Goal: Information Seeking & Learning: Learn about a topic

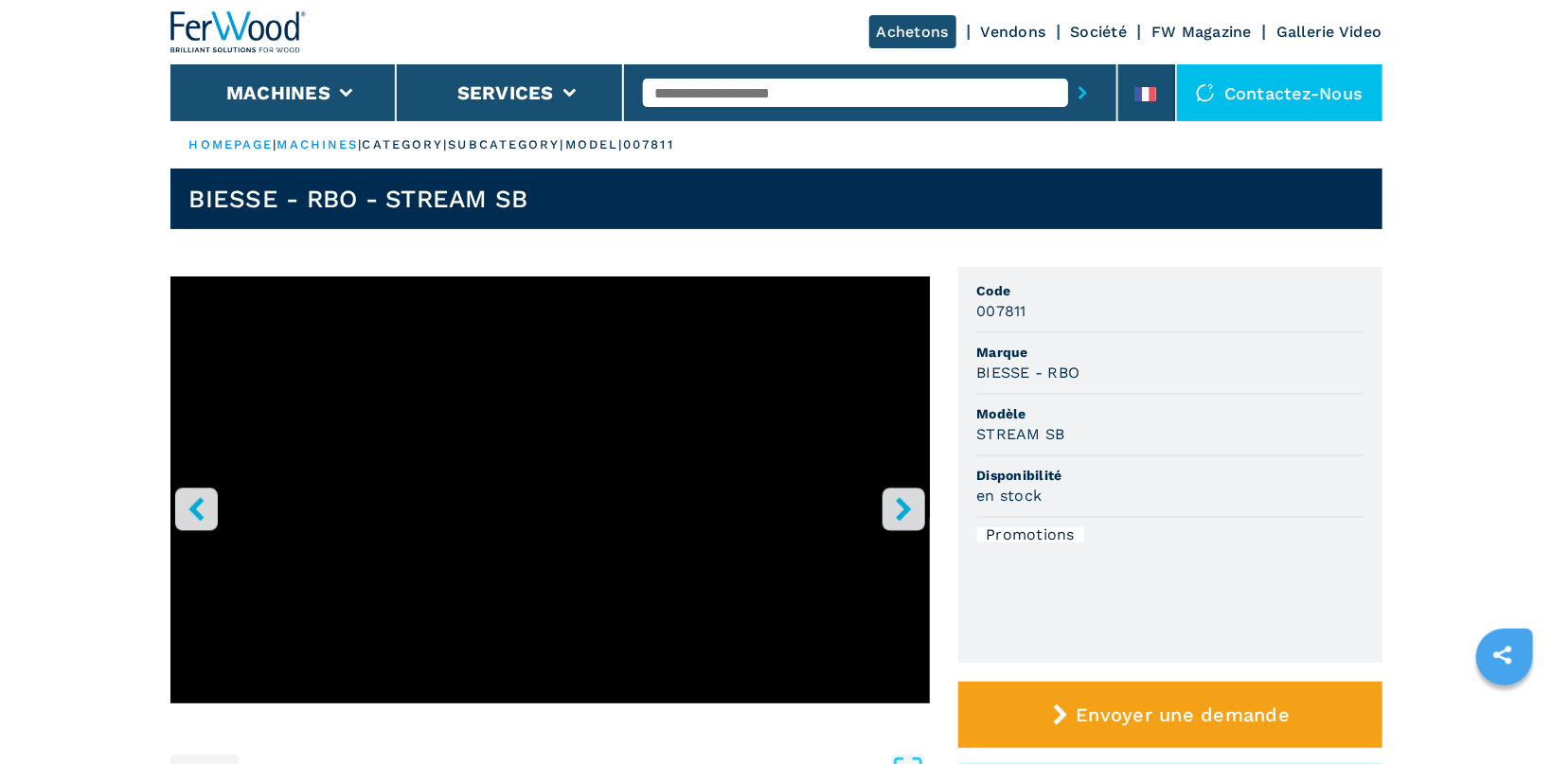
click at [746, 501] on icon "right-button" at bounding box center [904, 509] width 24 height 24
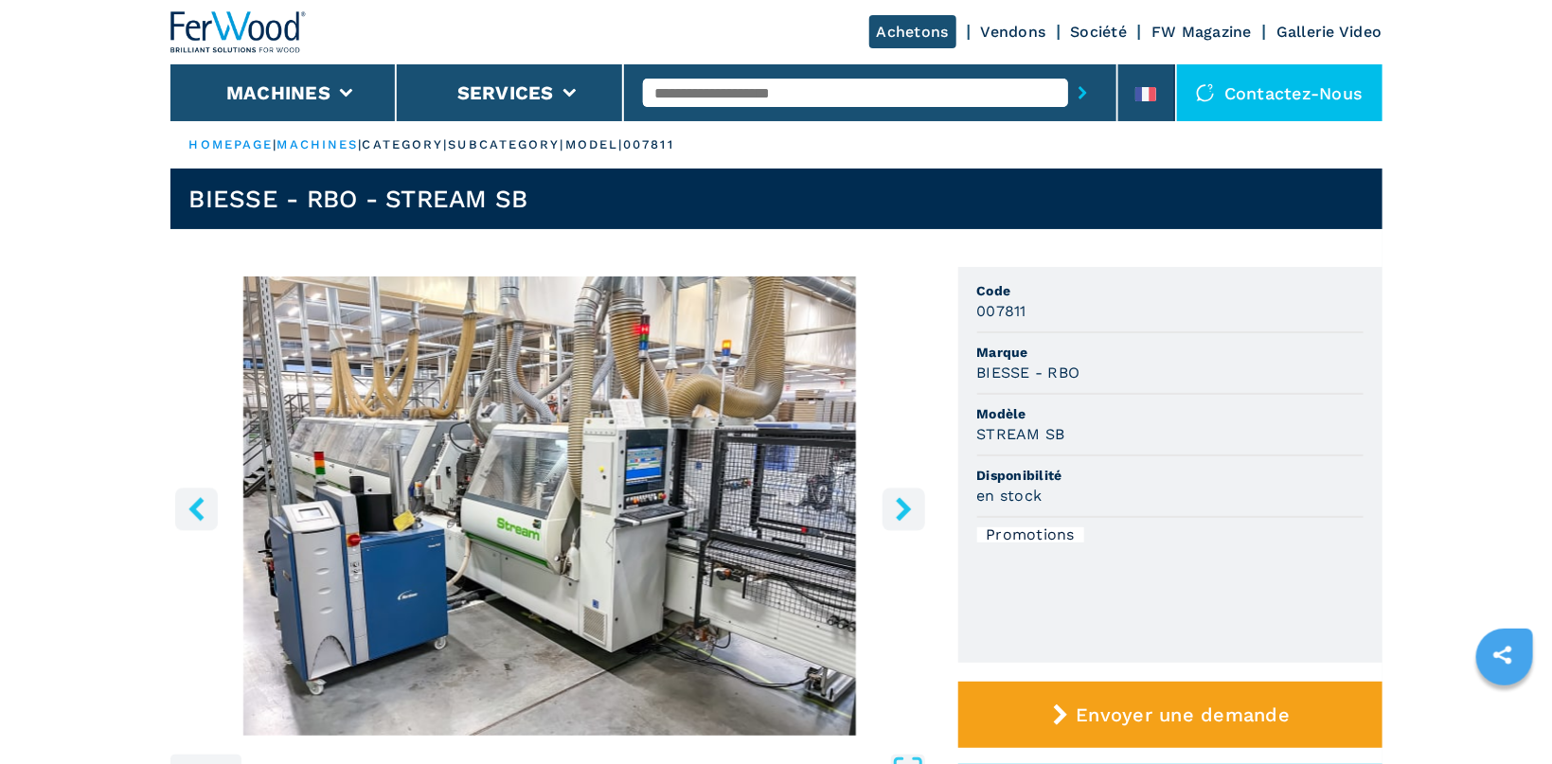
click at [746, 501] on icon "right-button" at bounding box center [904, 509] width 24 height 24
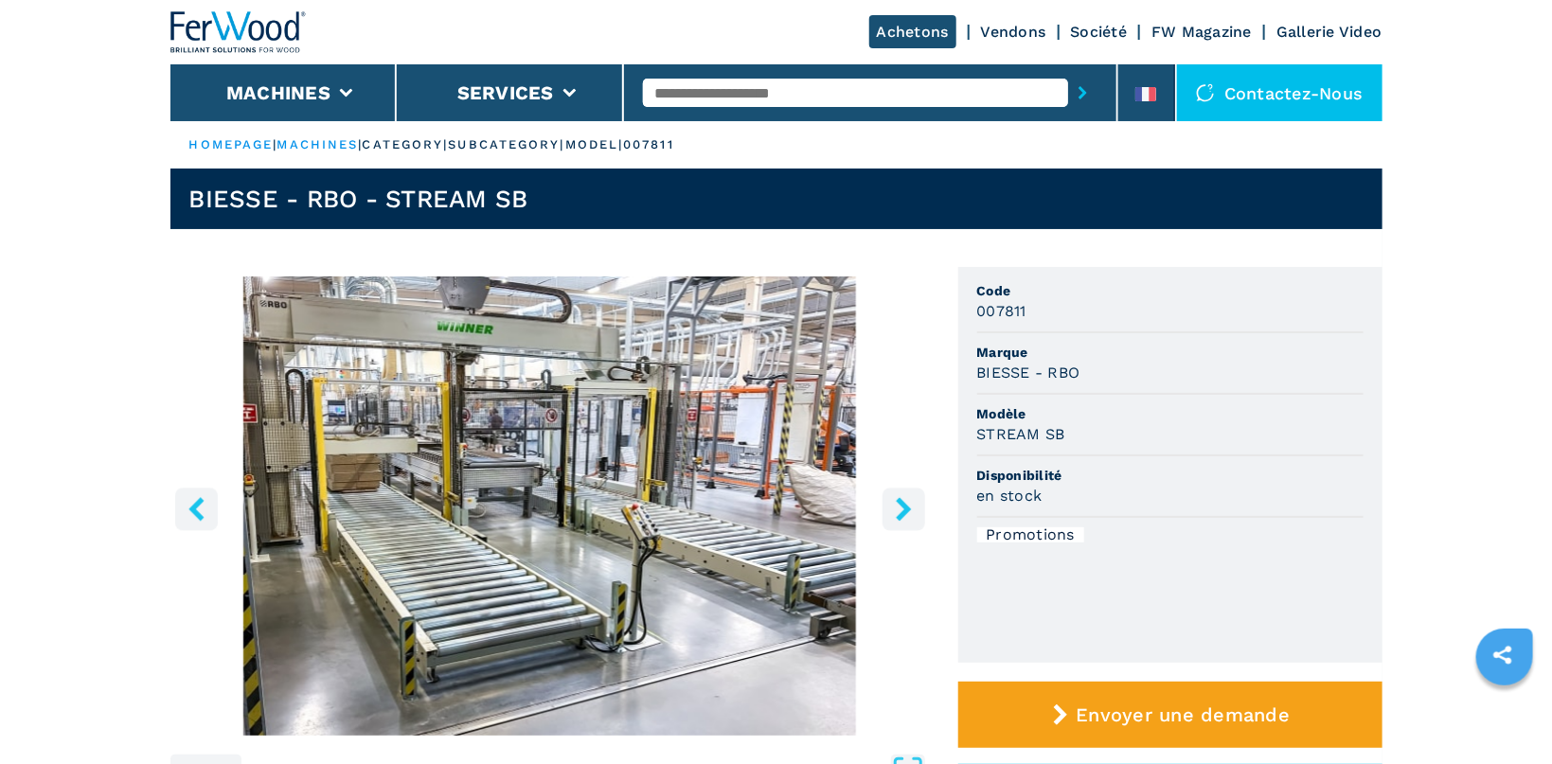
click at [746, 501] on icon "right-button" at bounding box center [904, 509] width 24 height 24
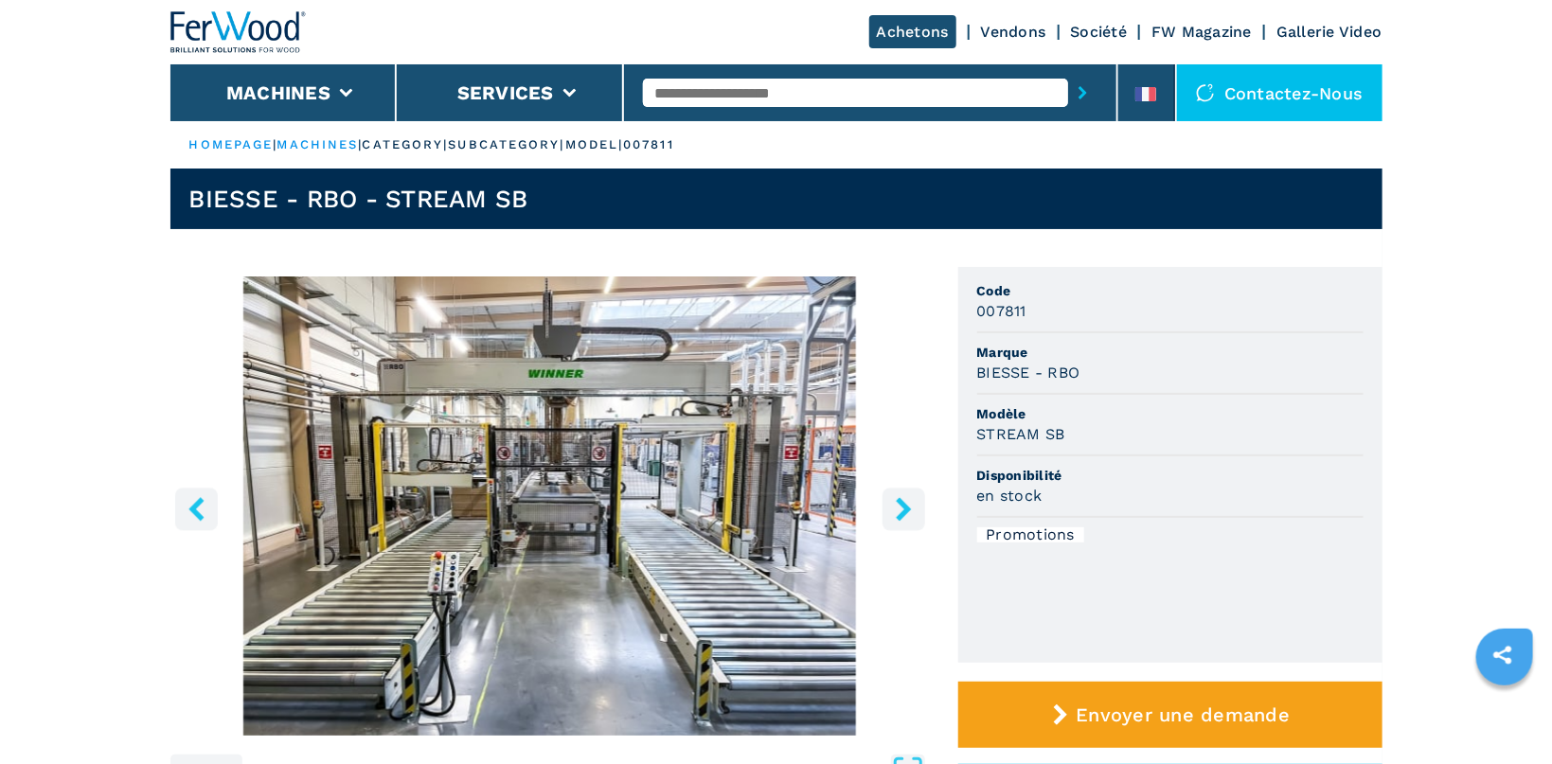
click at [746, 501] on icon "right-button" at bounding box center [904, 509] width 24 height 24
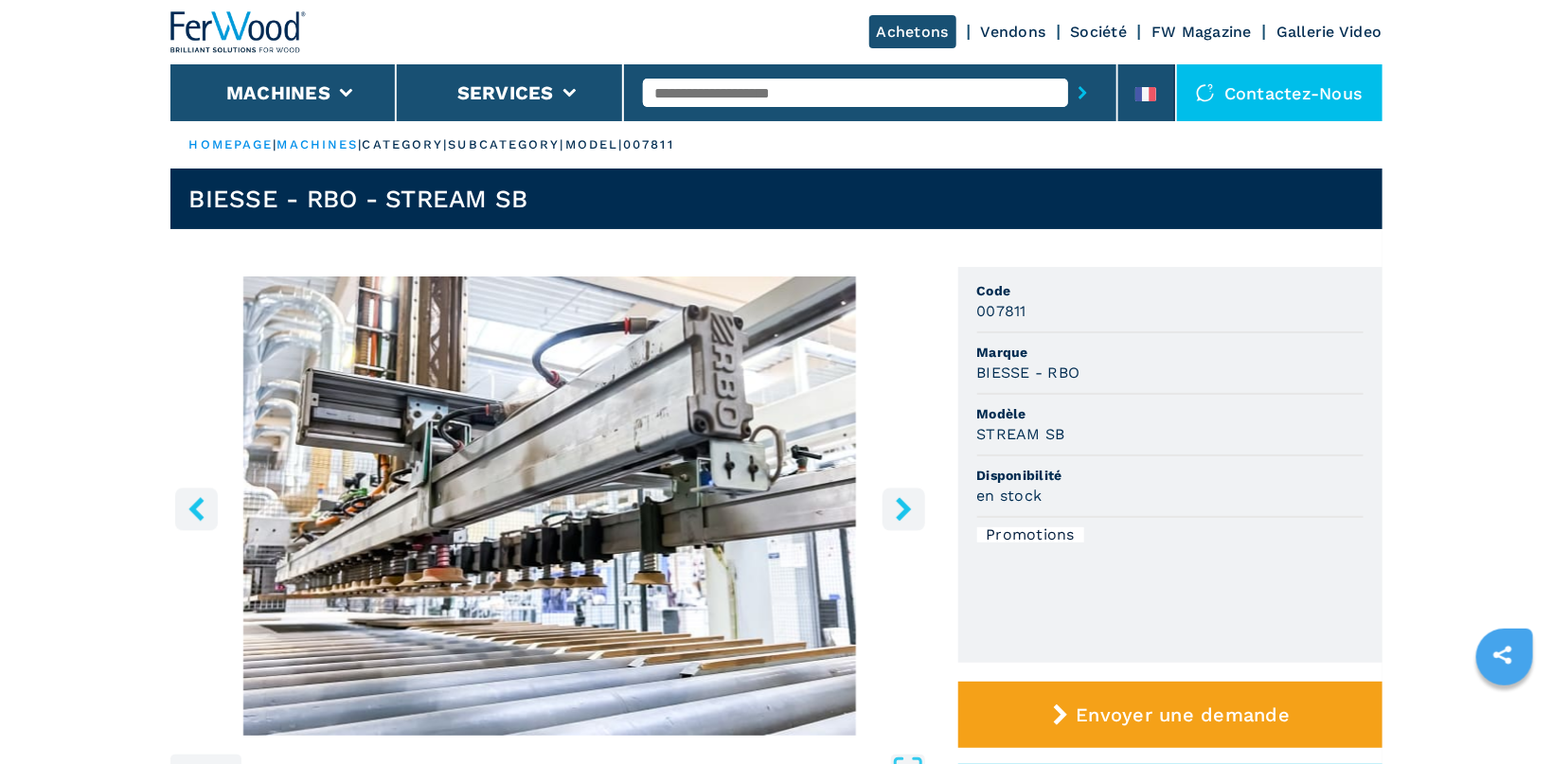
click at [746, 501] on icon "right-button" at bounding box center [904, 509] width 24 height 24
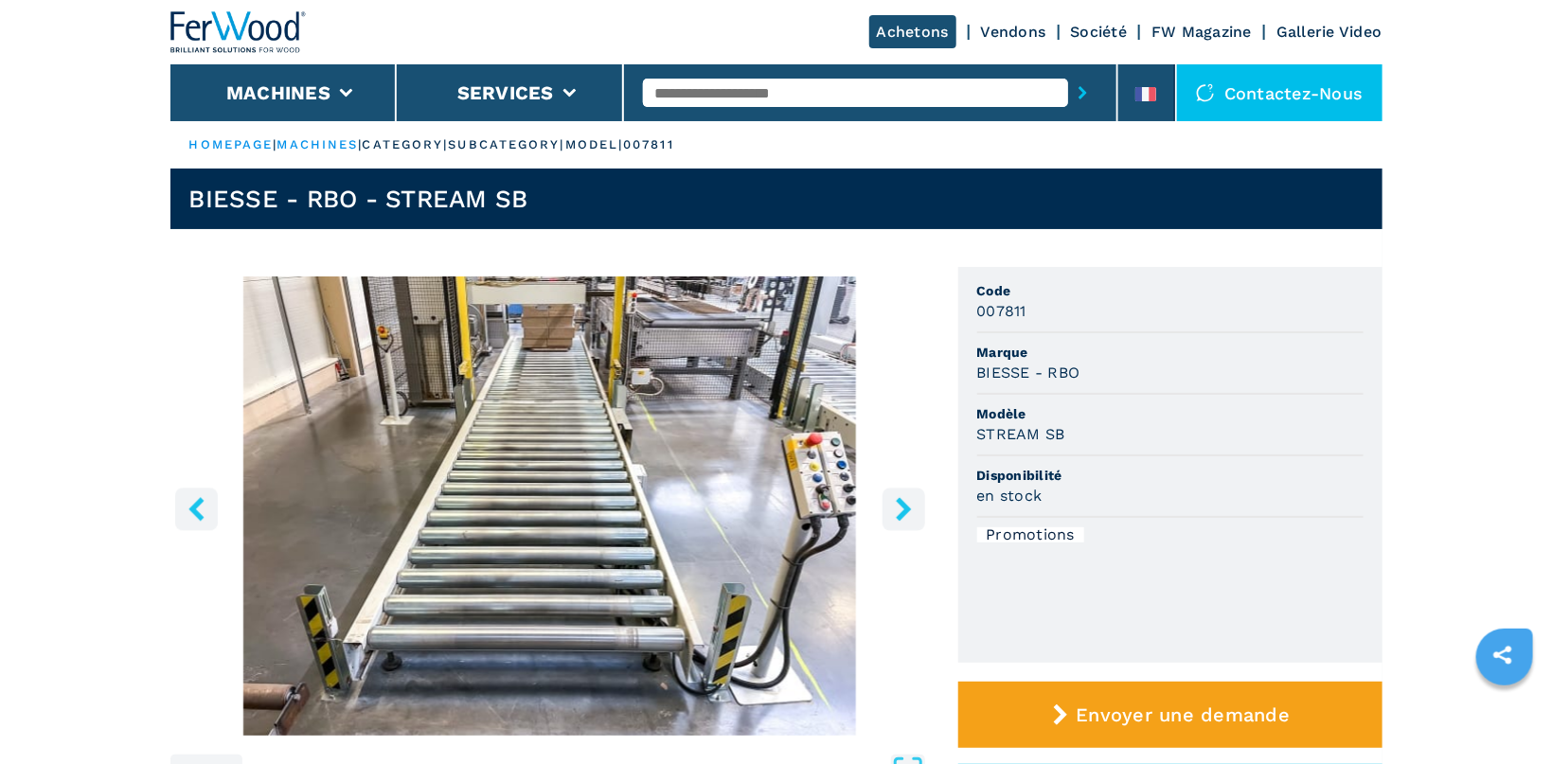
click at [746, 501] on icon "right-button" at bounding box center [904, 509] width 24 height 24
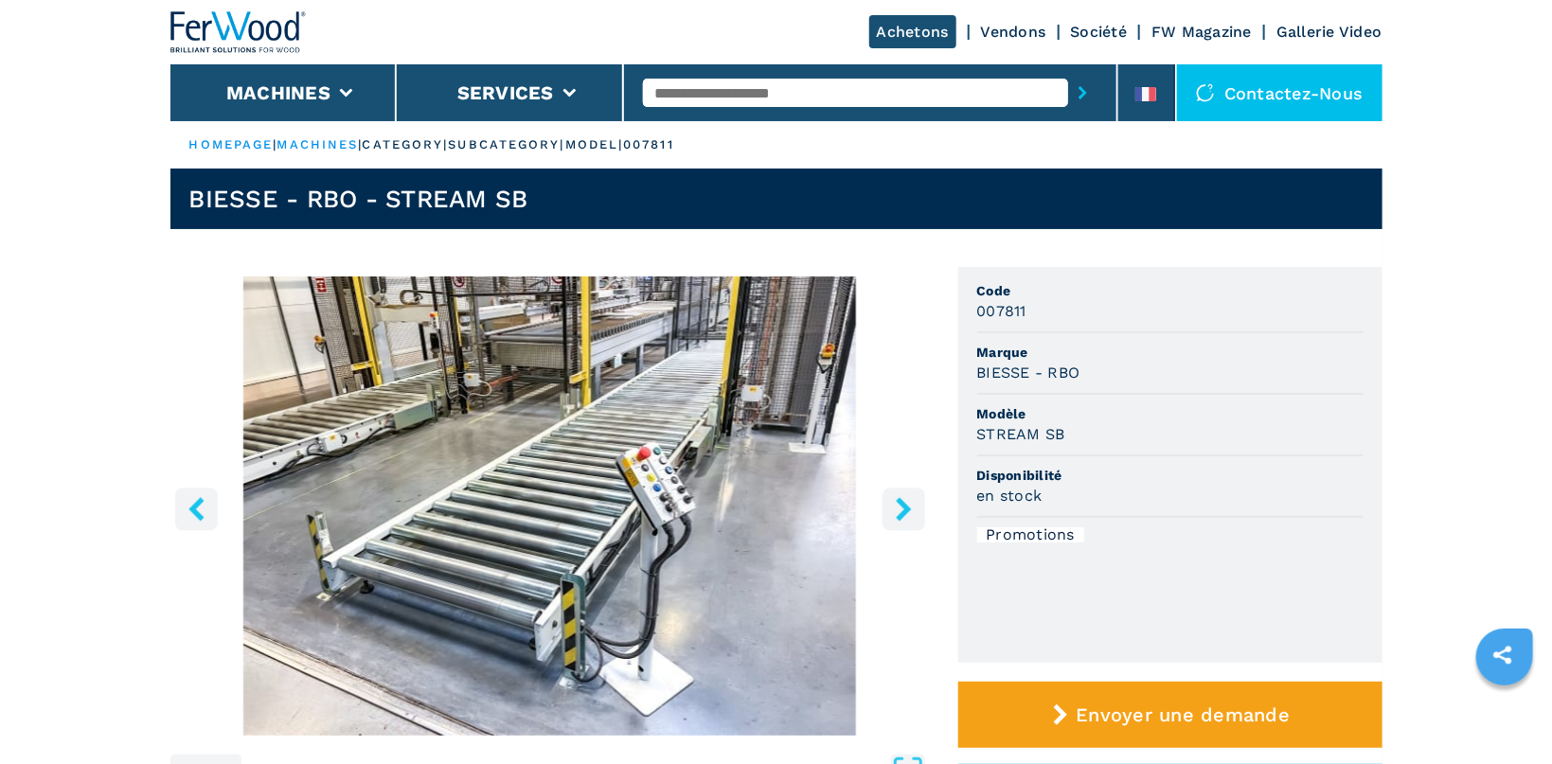
click at [746, 501] on icon "right-button" at bounding box center [904, 509] width 24 height 24
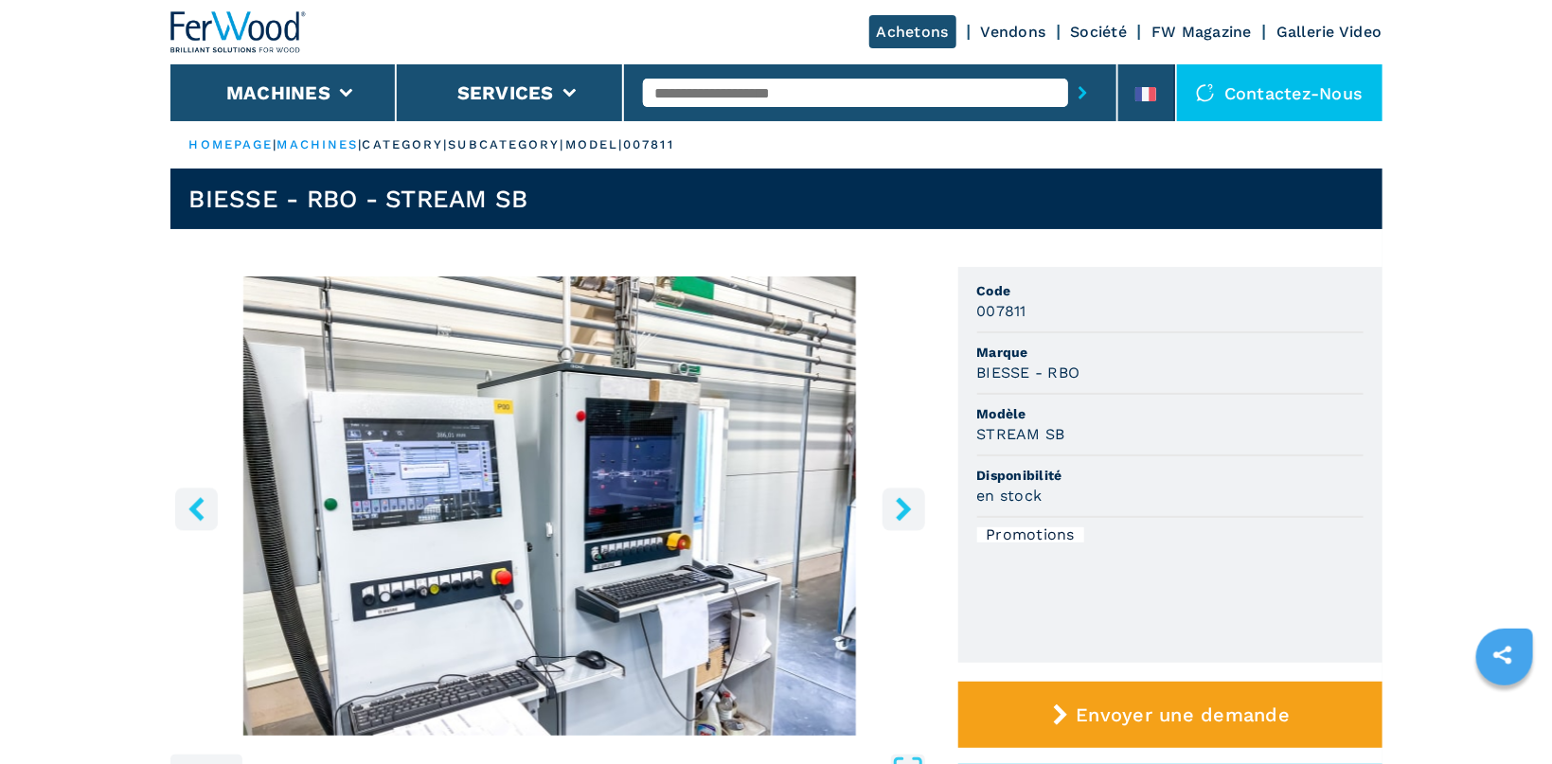
click at [746, 501] on icon "right-button" at bounding box center [904, 509] width 24 height 24
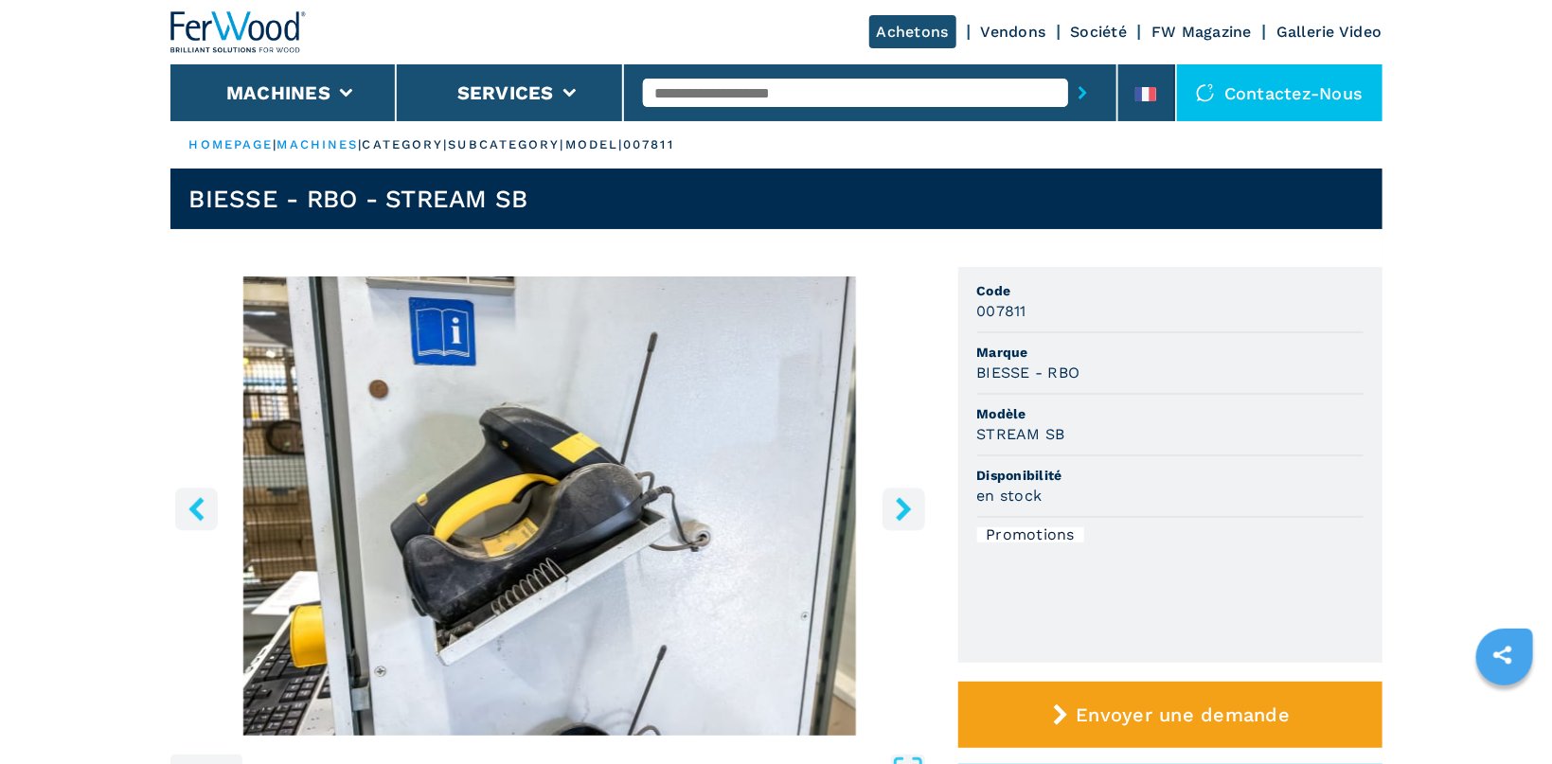
click at [746, 501] on icon "right-button" at bounding box center [904, 509] width 24 height 24
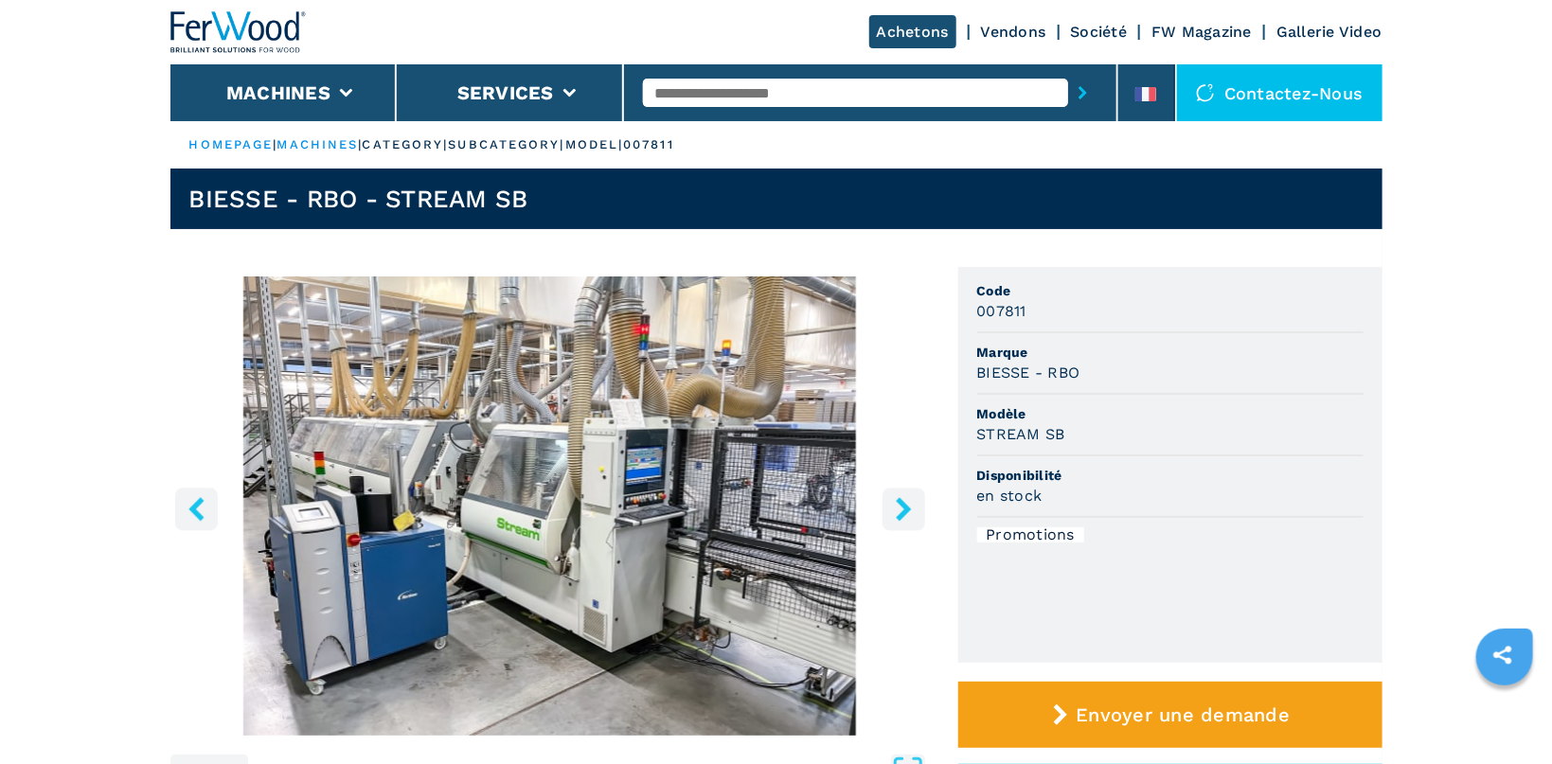
click at [746, 501] on icon "right-button" at bounding box center [904, 509] width 24 height 24
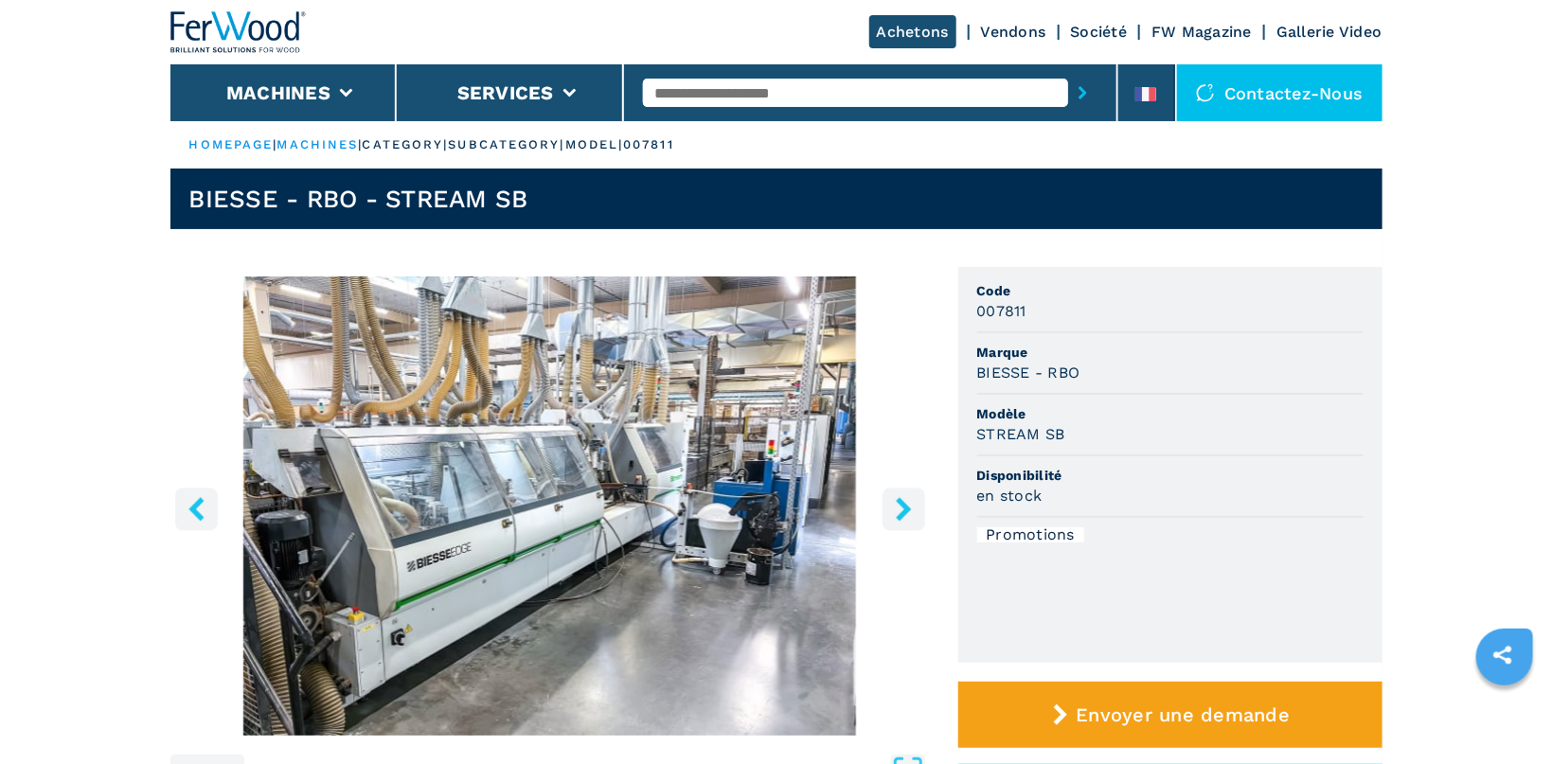
click at [746, 501] on icon "right-button" at bounding box center [904, 509] width 24 height 24
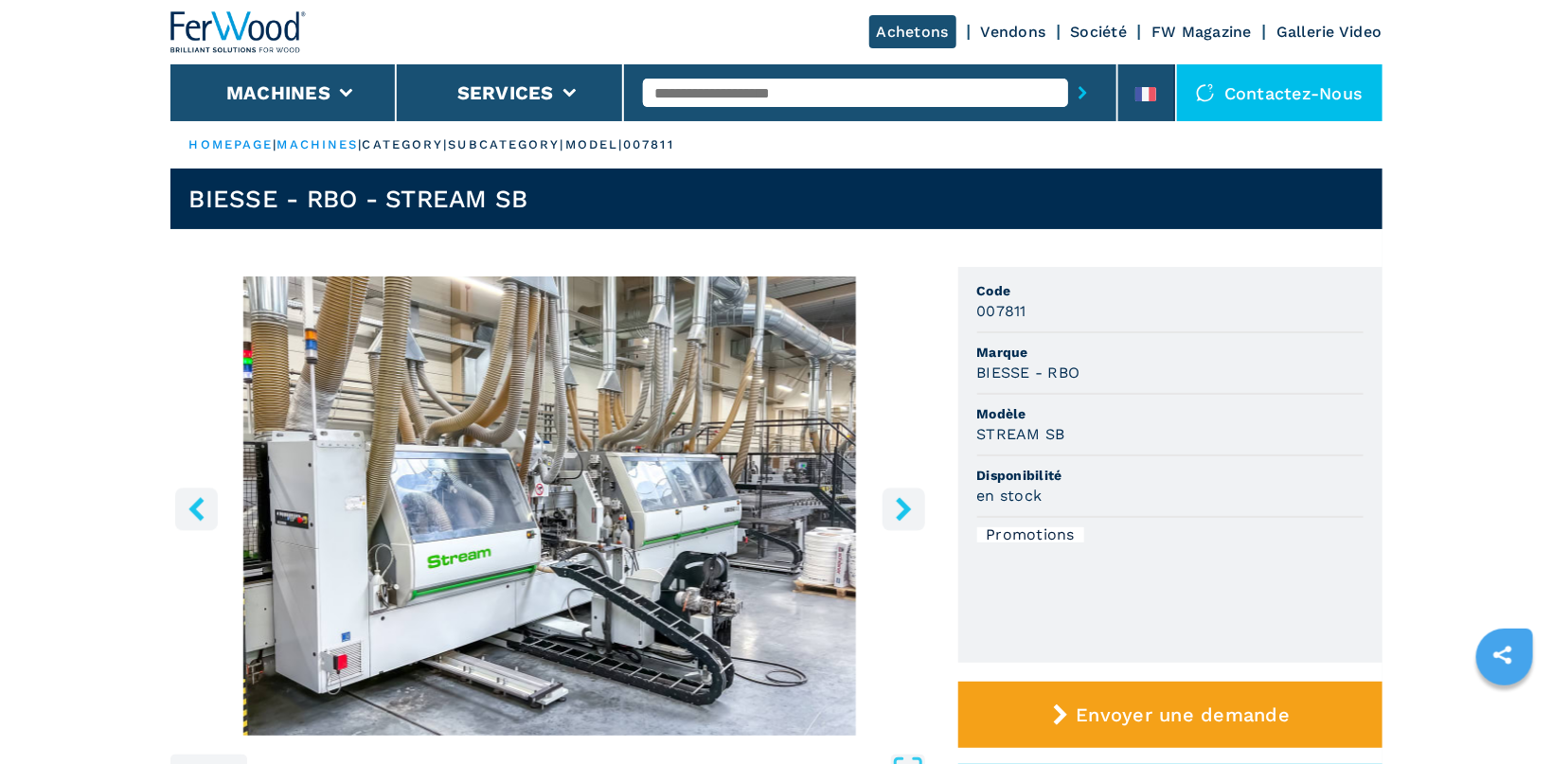
click at [746, 501] on icon "right-button" at bounding box center [904, 509] width 24 height 24
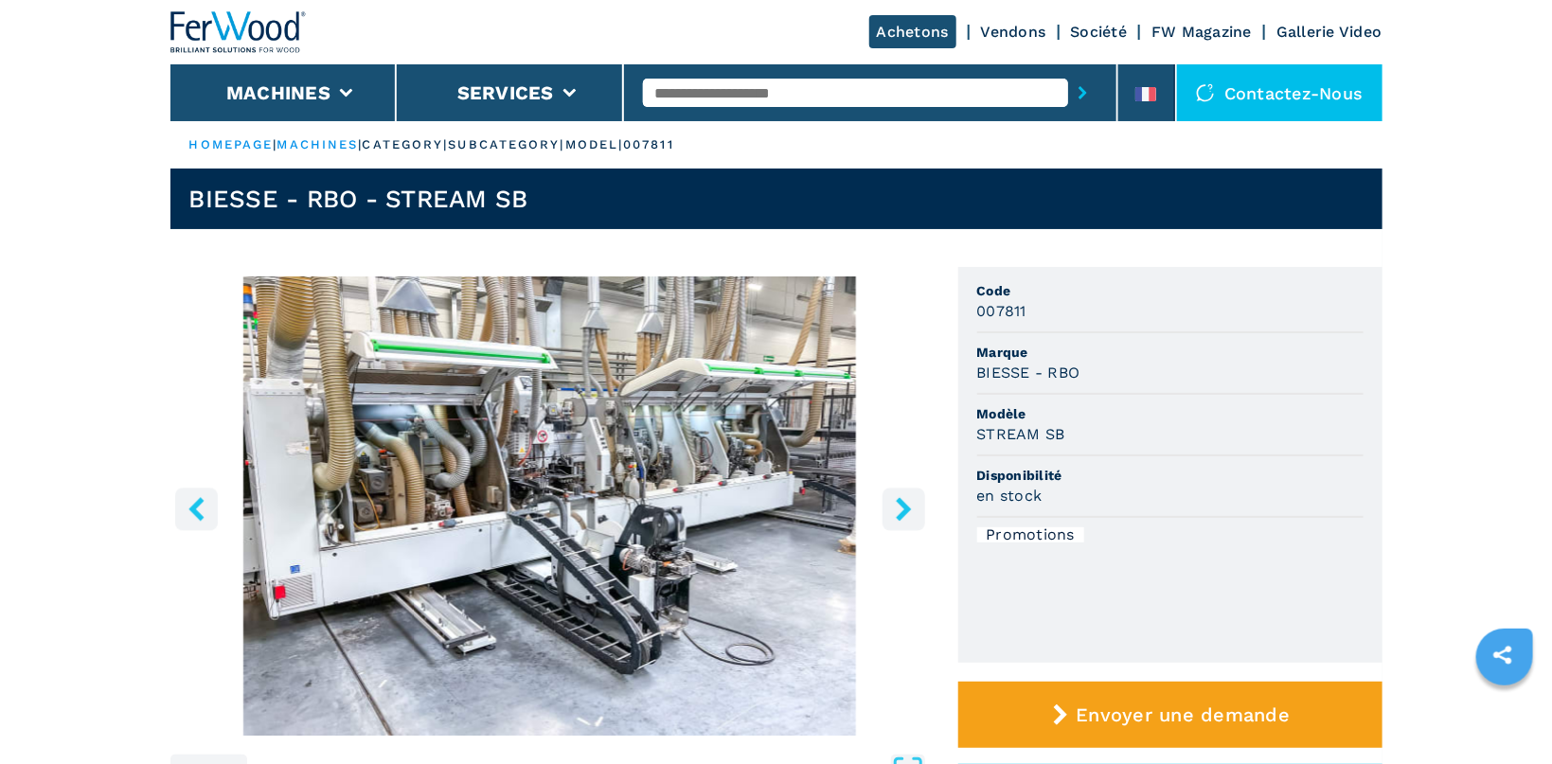
click at [746, 501] on icon "right-button" at bounding box center [904, 509] width 24 height 24
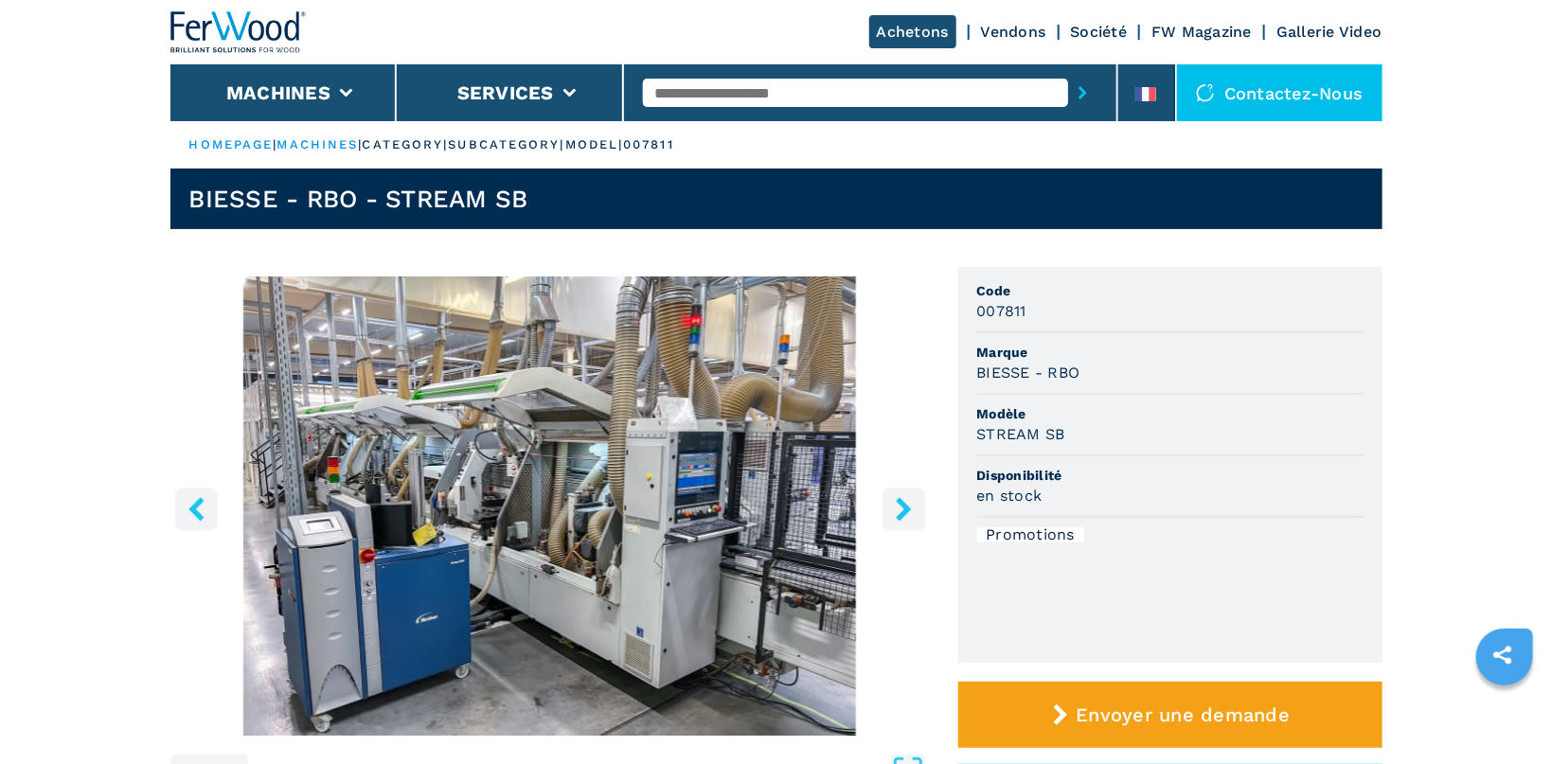
click at [746, 501] on icon "right-button" at bounding box center [904, 509] width 24 height 24
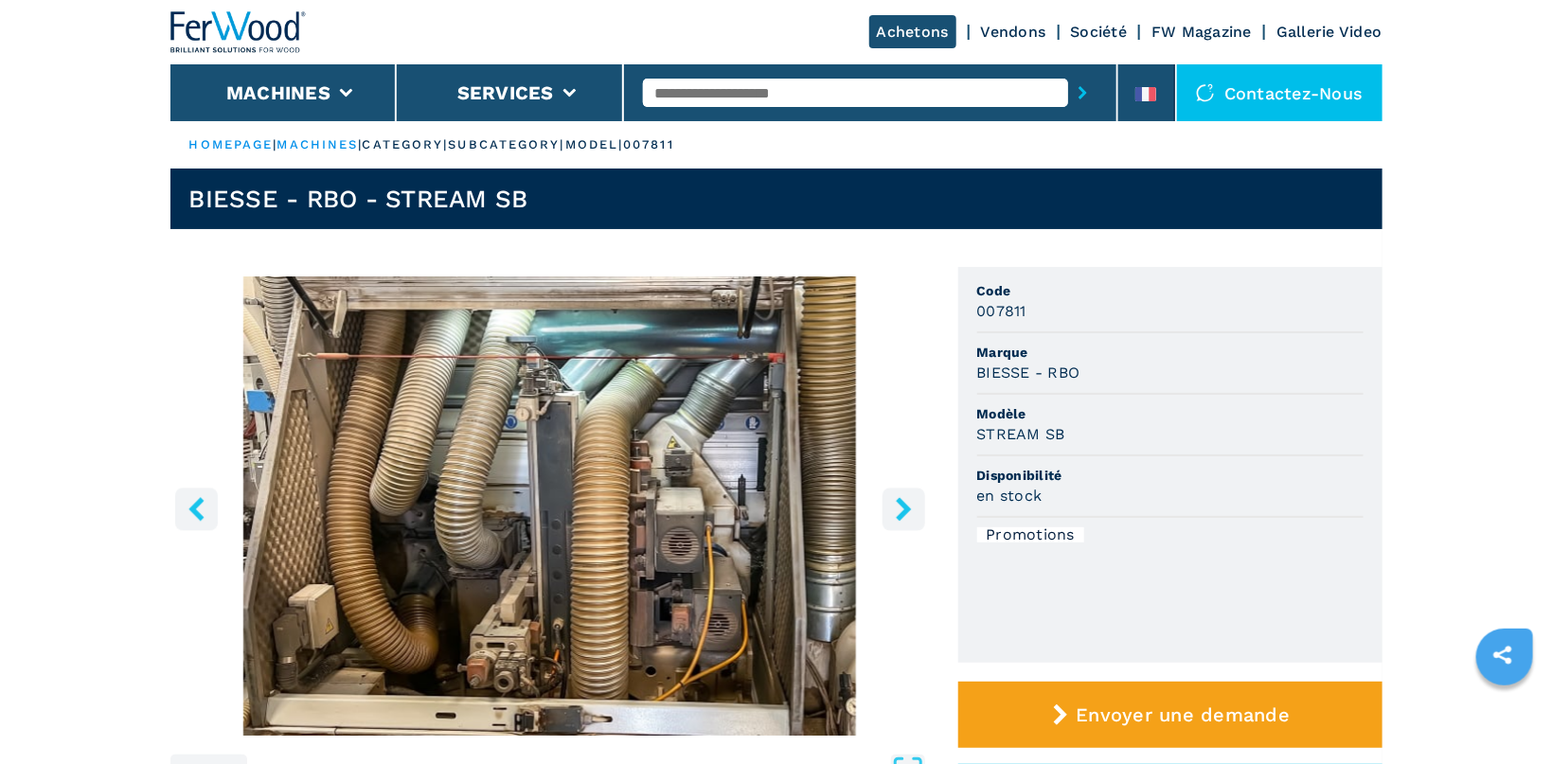
click at [746, 501] on icon "right-button" at bounding box center [904, 509] width 24 height 24
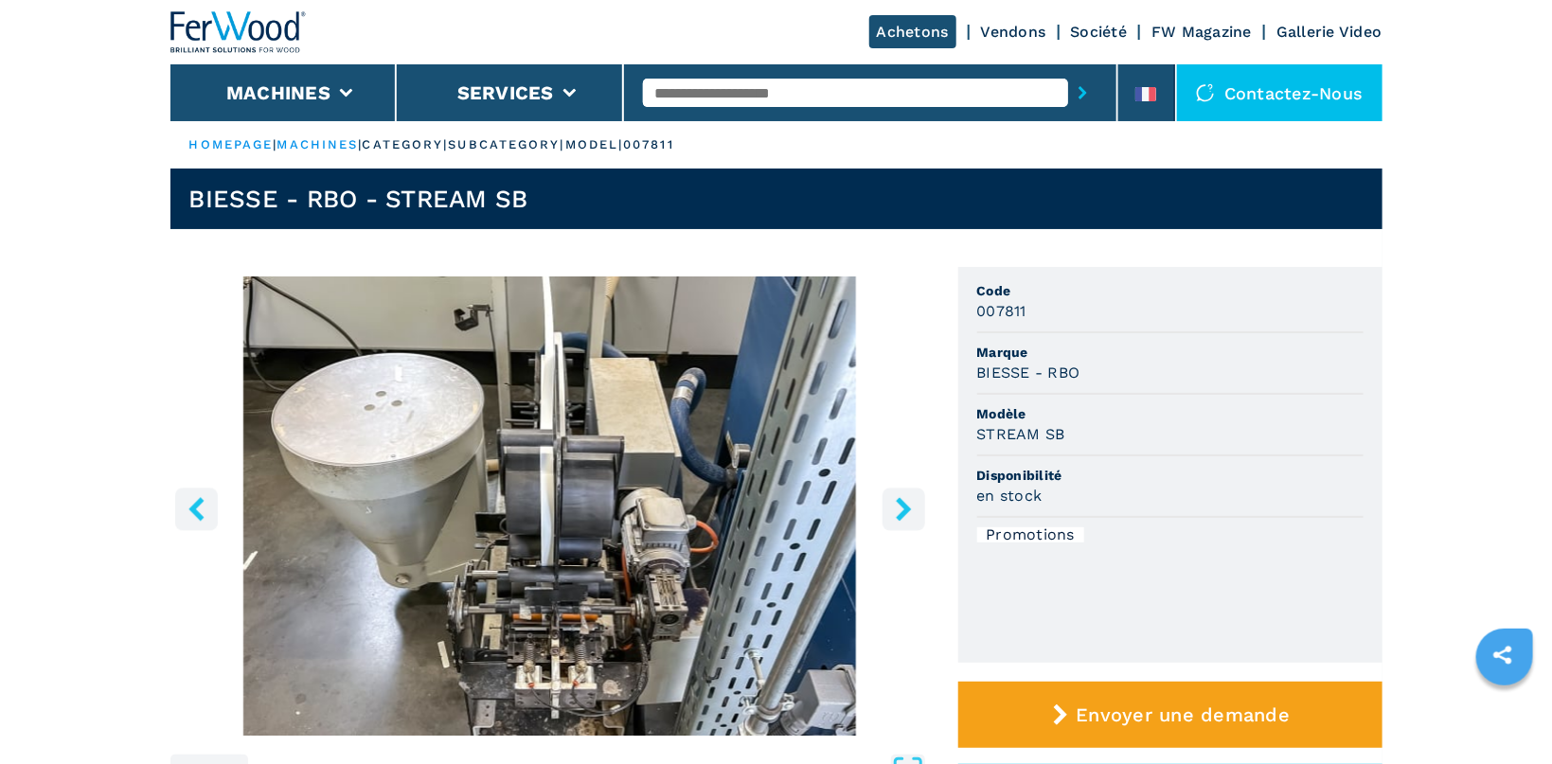
click at [746, 501] on icon "right-button" at bounding box center [904, 509] width 24 height 24
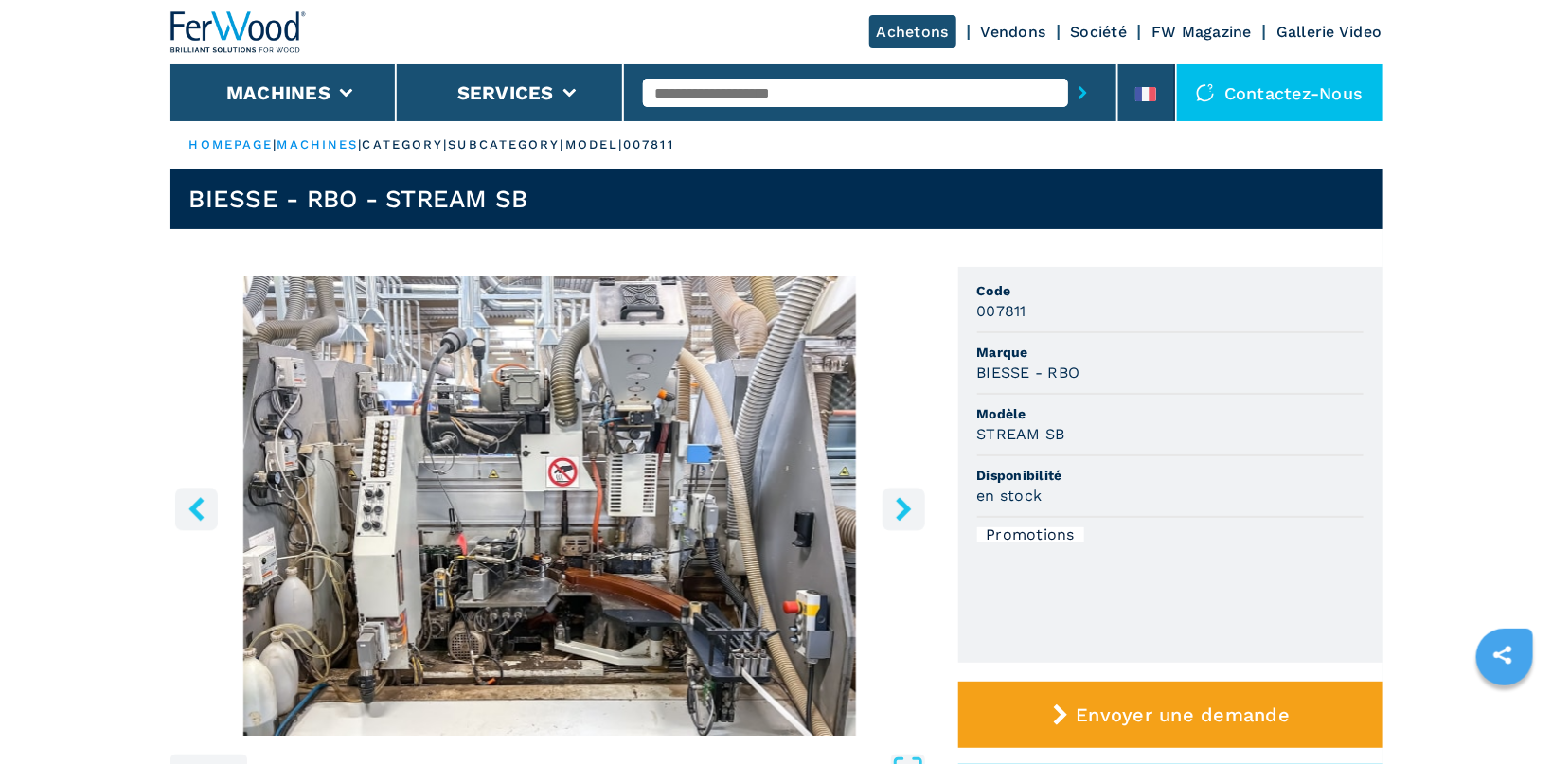
click at [746, 501] on icon "right-button" at bounding box center [904, 509] width 24 height 24
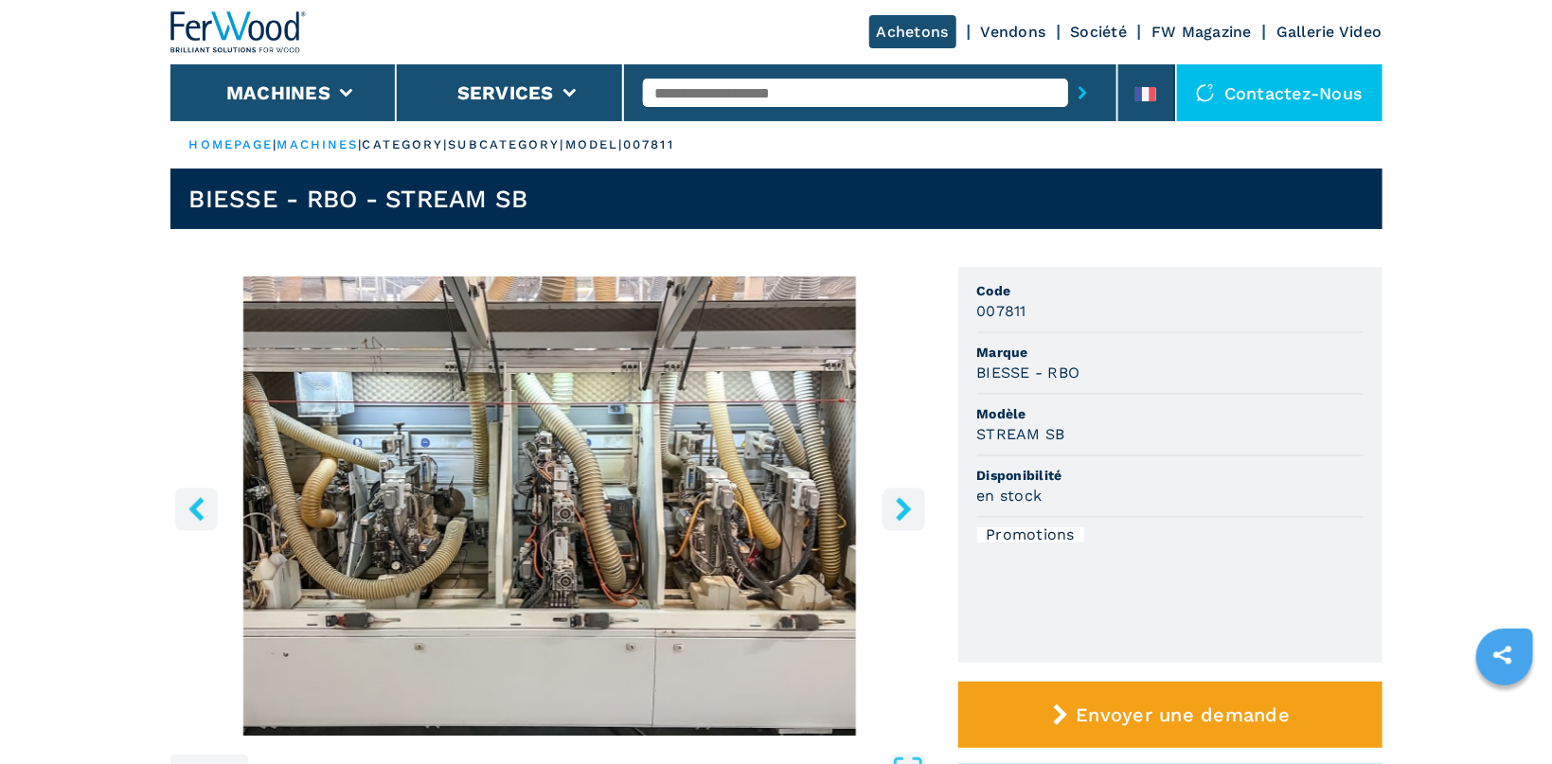
click at [746, 501] on icon "right-button" at bounding box center [904, 509] width 24 height 24
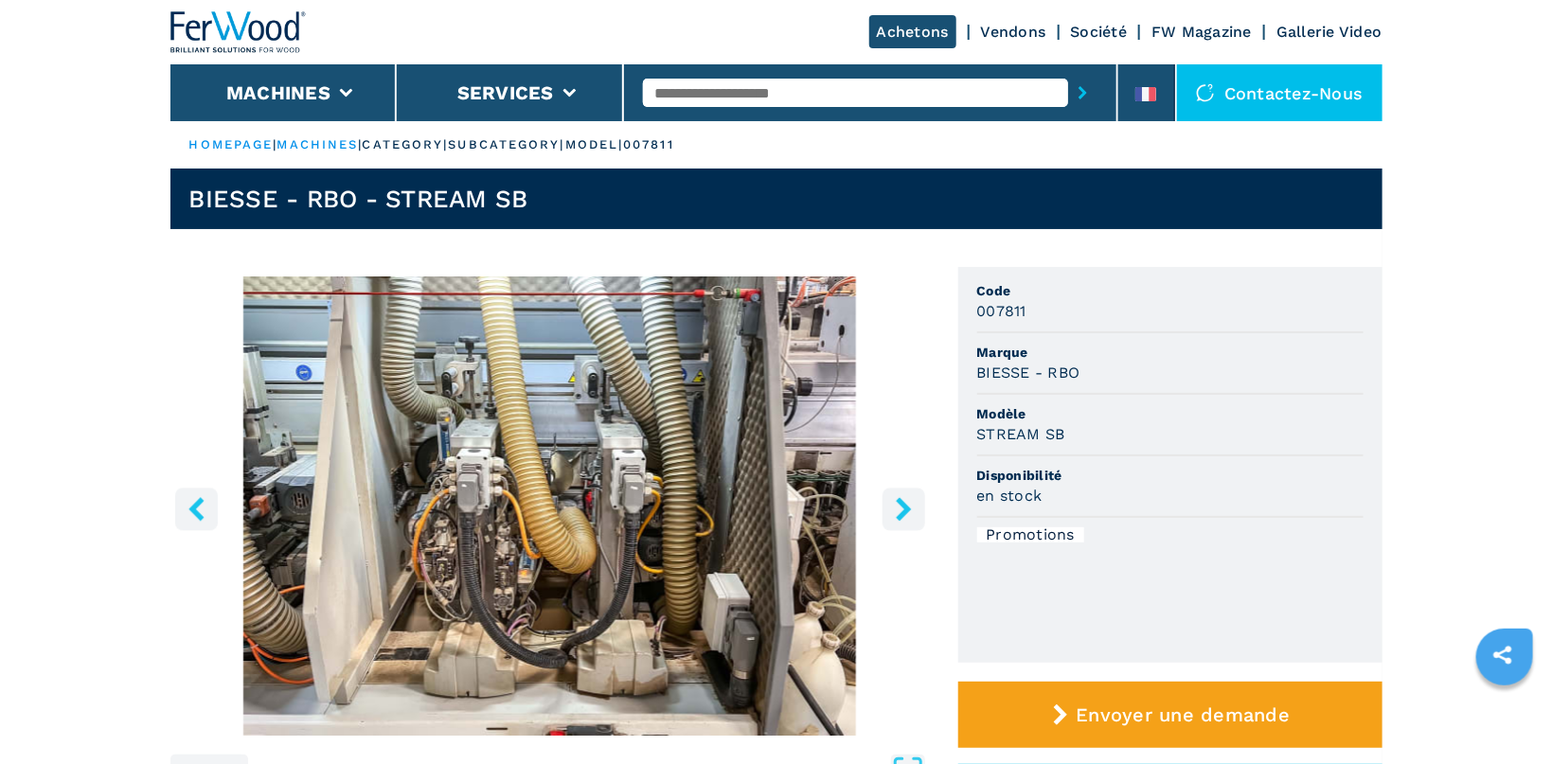
click at [746, 501] on icon "right-button" at bounding box center [904, 509] width 24 height 24
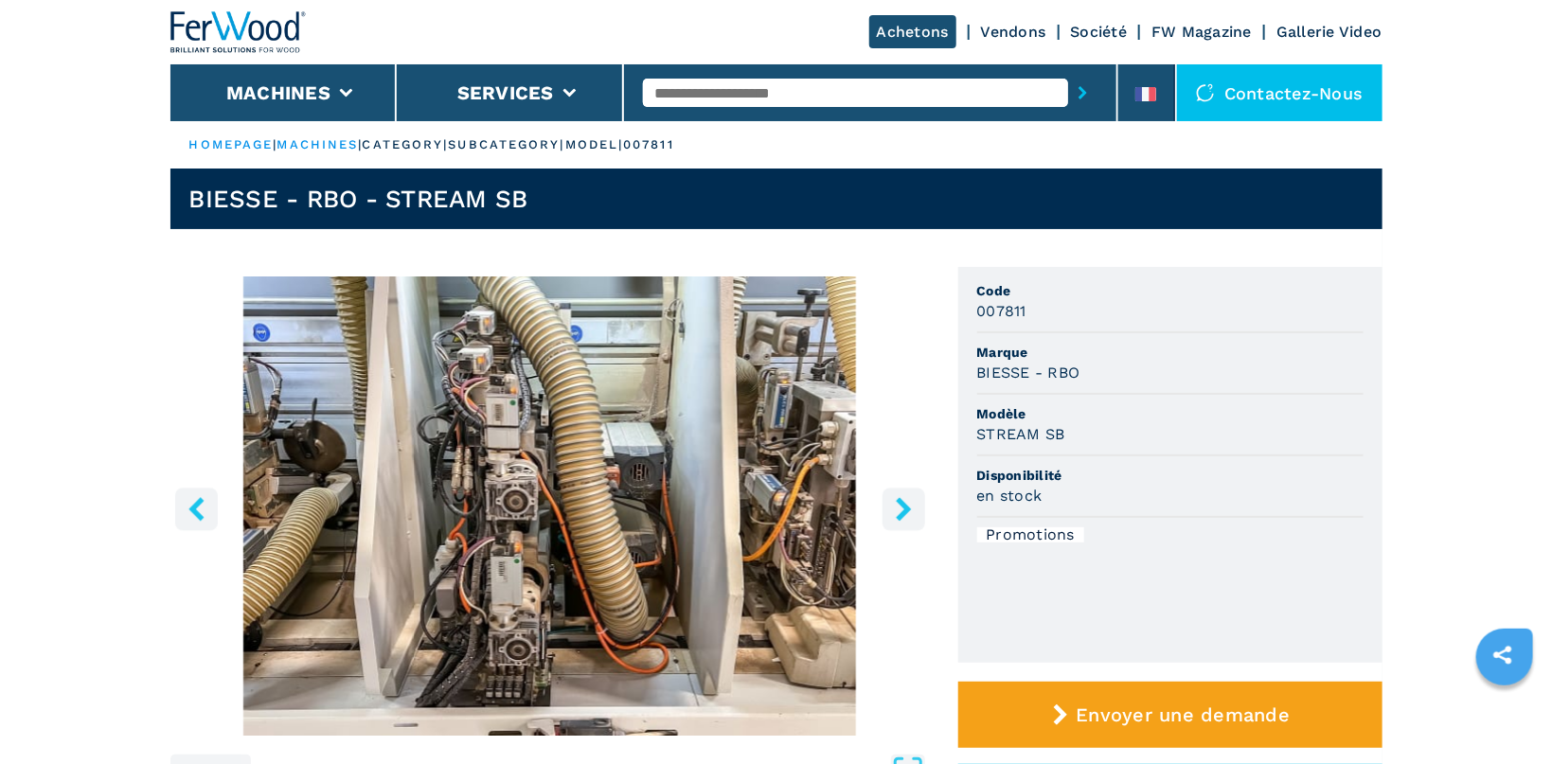
click at [746, 501] on icon "right-button" at bounding box center [904, 509] width 24 height 24
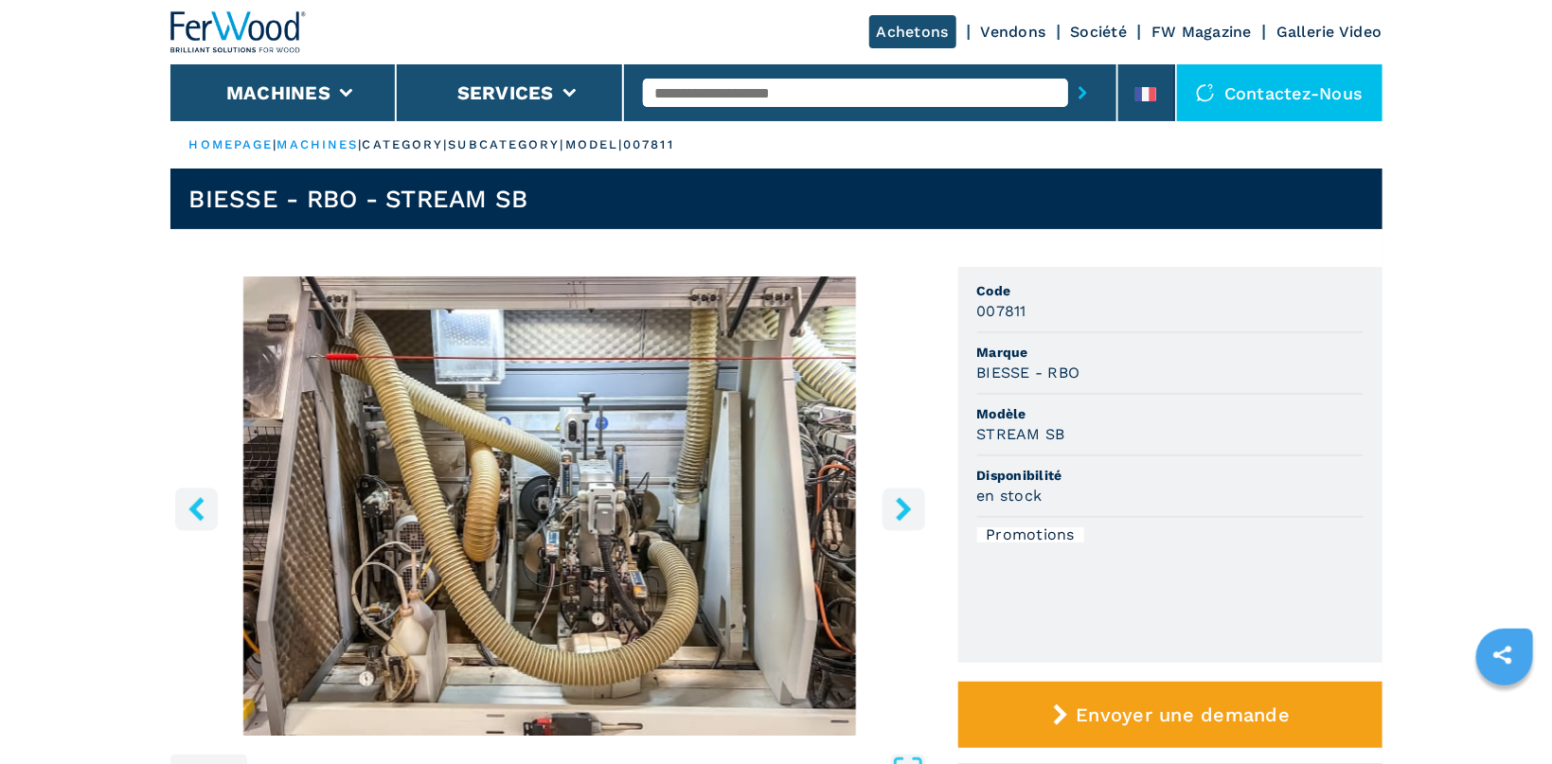
click at [746, 501] on icon "right-button" at bounding box center [904, 509] width 24 height 24
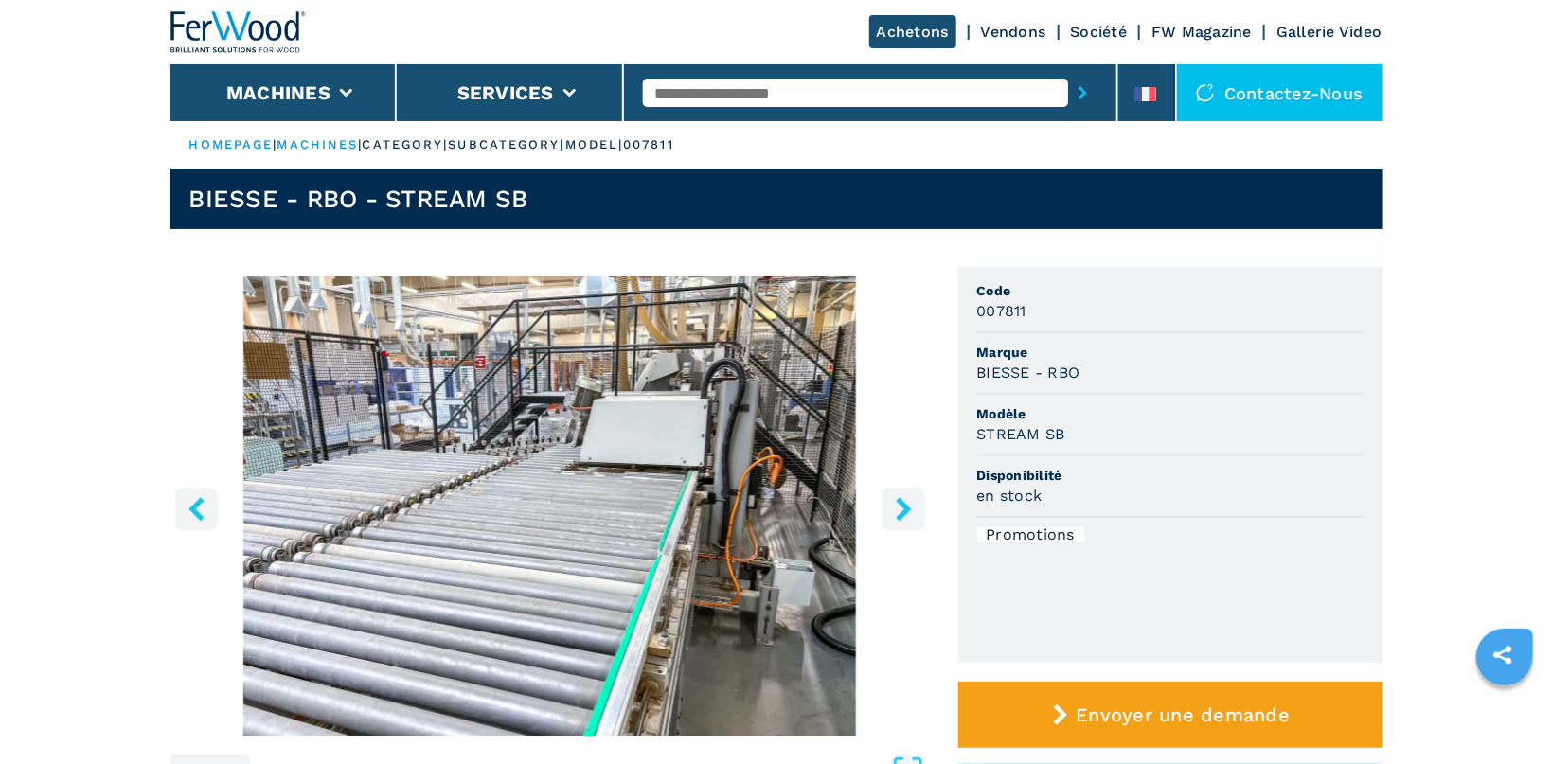
click at [746, 501] on icon "right-button" at bounding box center [904, 509] width 24 height 24
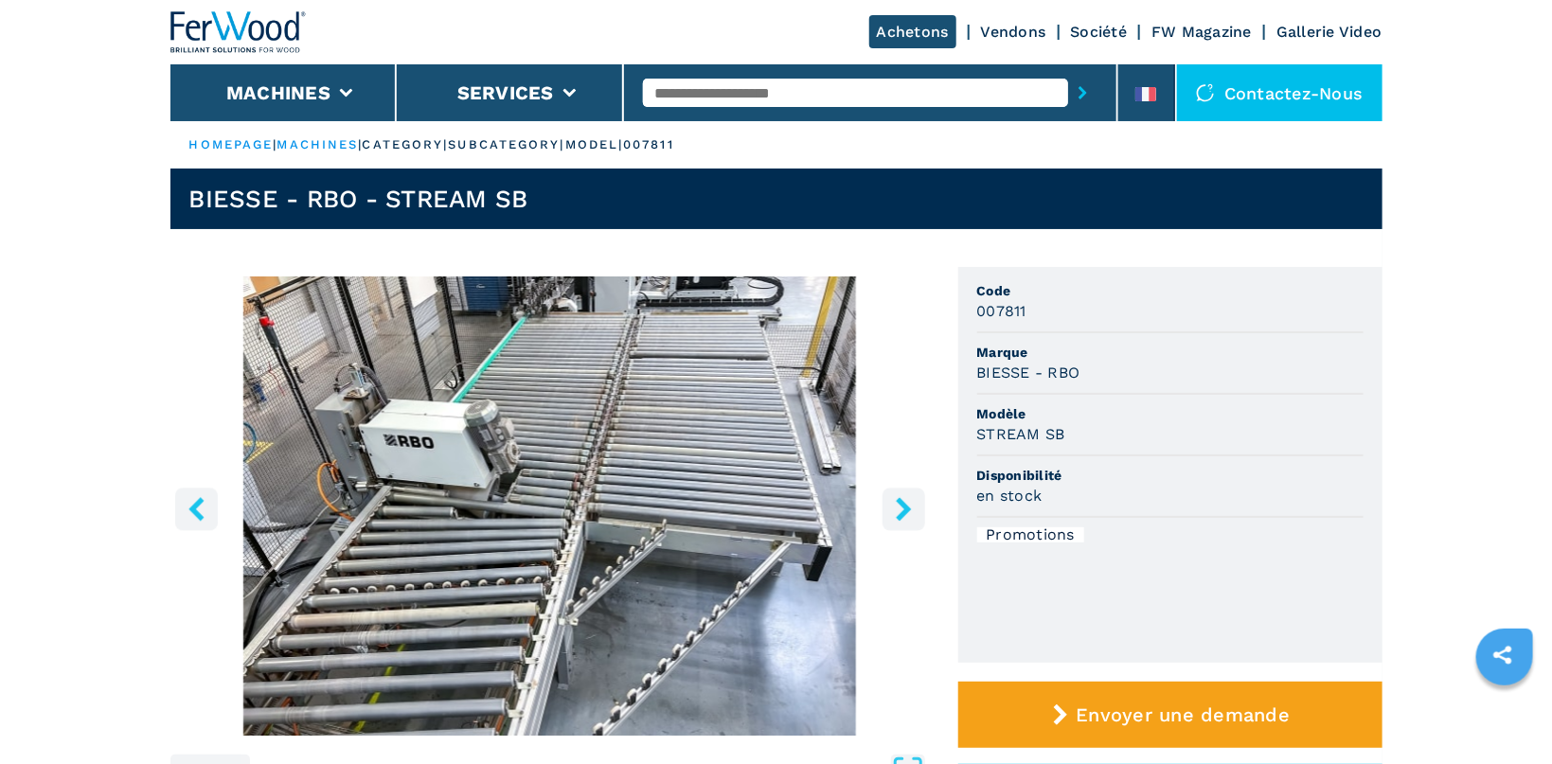
click at [746, 501] on icon "right-button" at bounding box center [904, 509] width 24 height 24
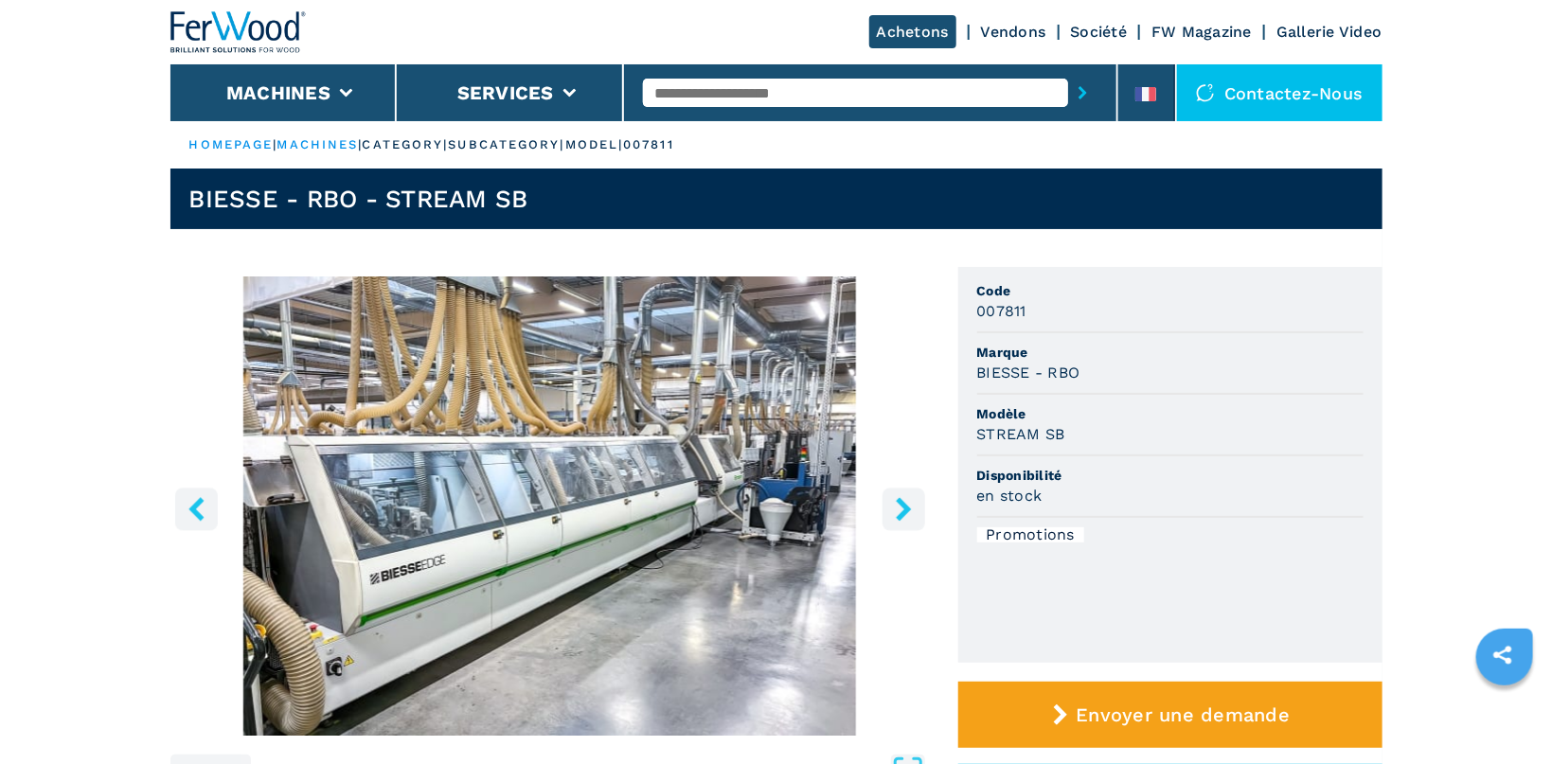
click at [746, 501] on icon "right-button" at bounding box center [904, 509] width 24 height 24
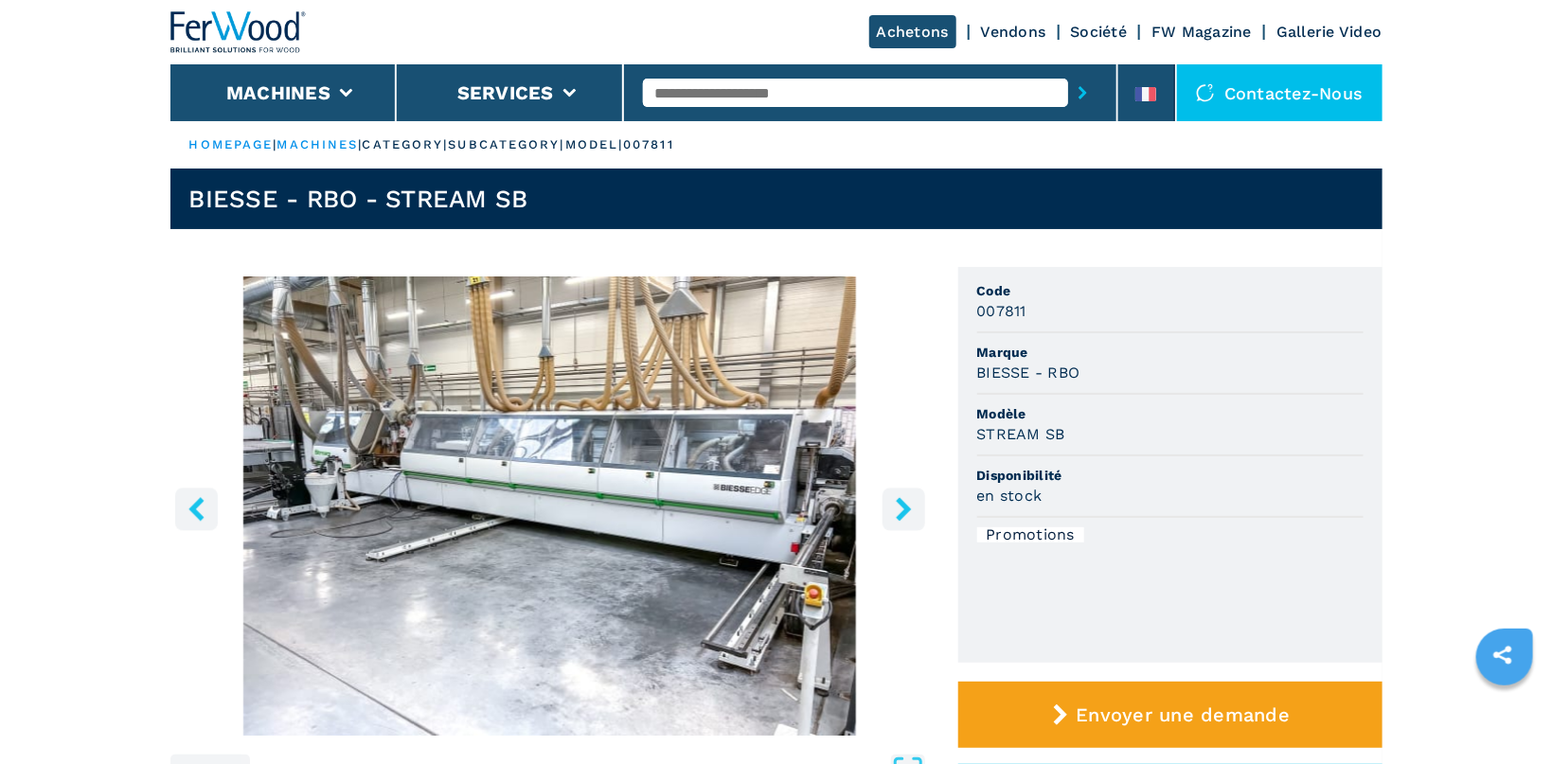
click at [746, 501] on icon "right-button" at bounding box center [904, 509] width 24 height 24
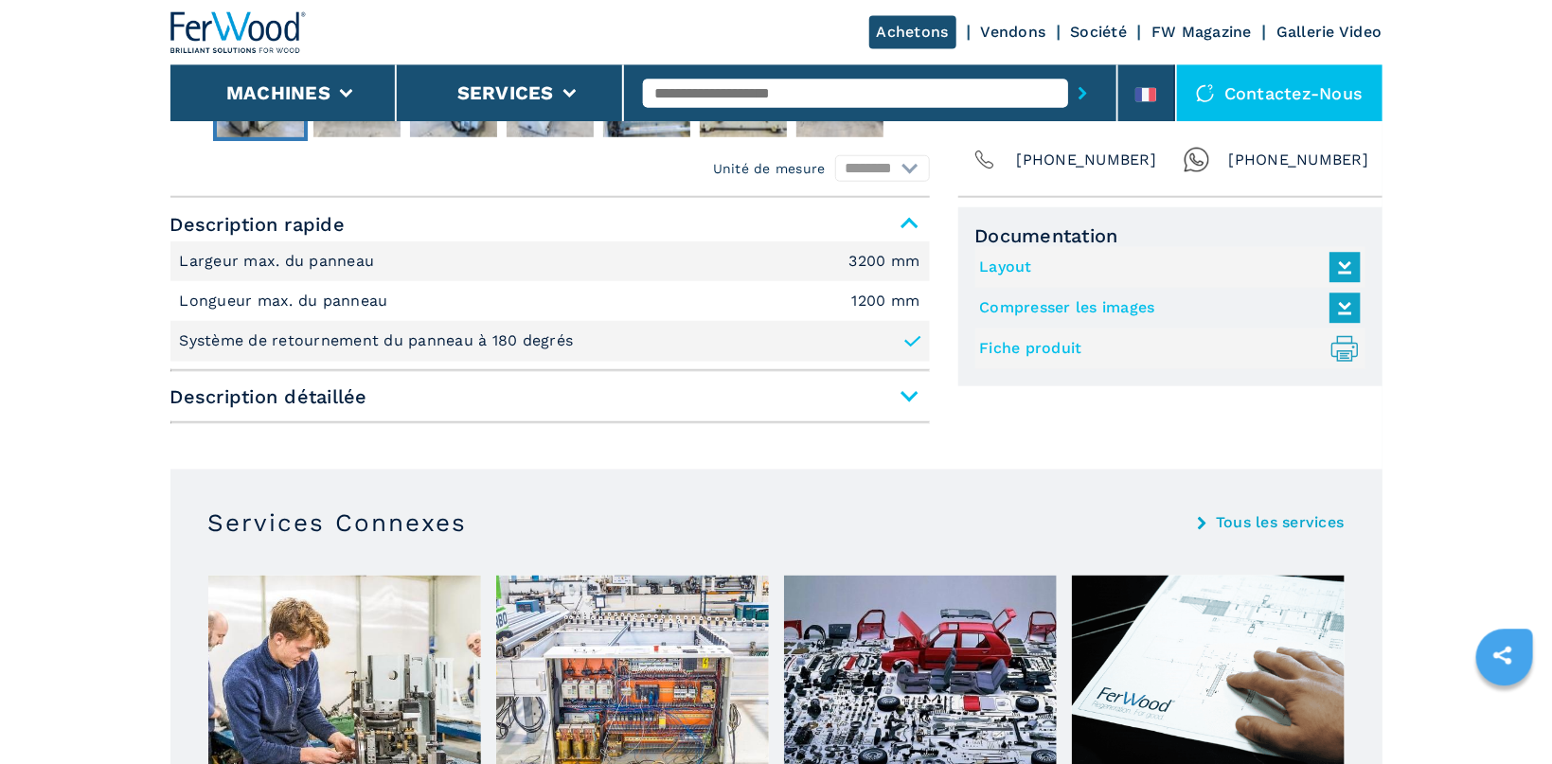
scroll to position [792, 0]
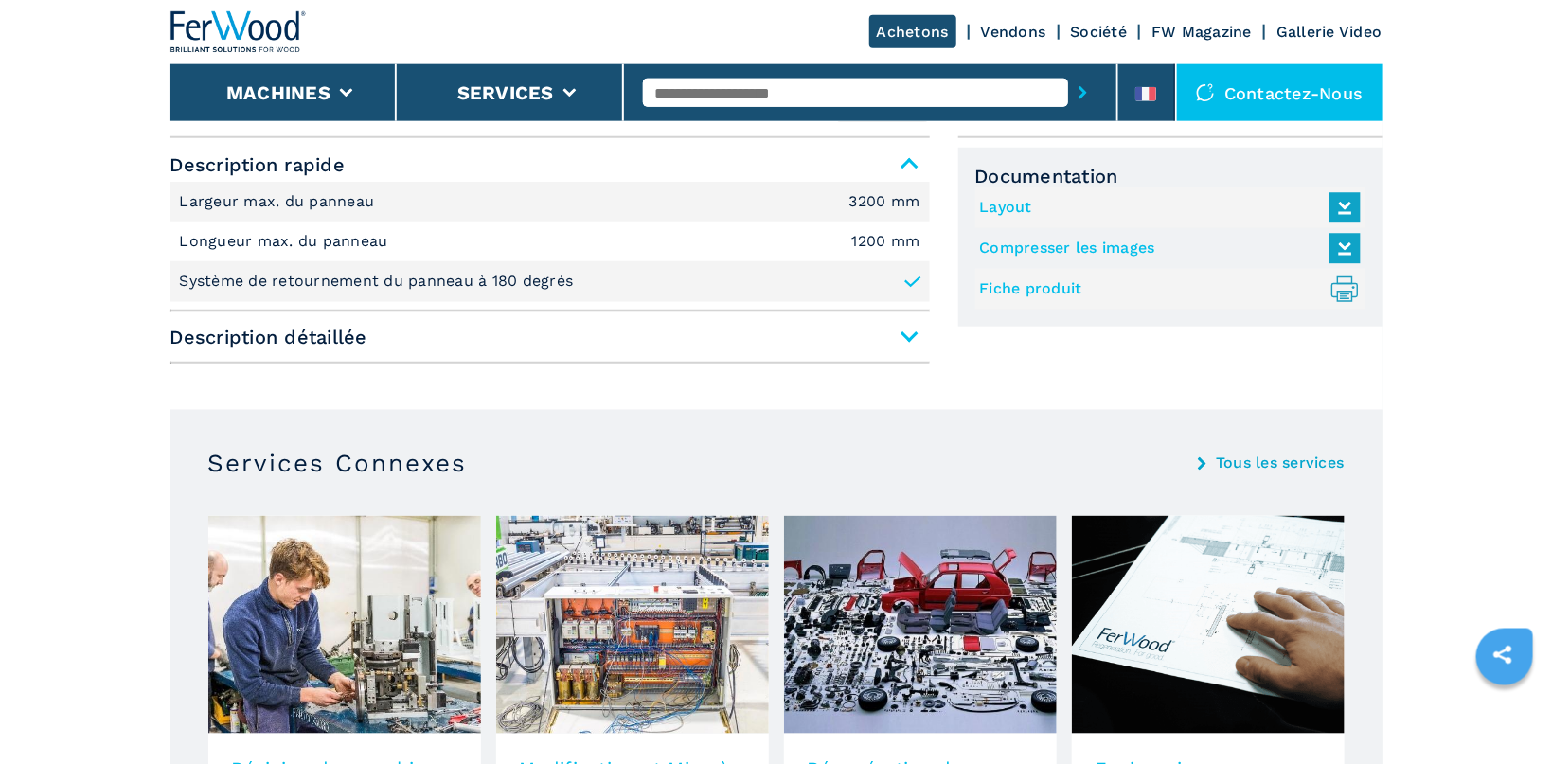
click at [746, 286] on link "Fiche produit .prefix__st0{stroke-linecap:round;stroke-linejoin:round}.prefix__…" at bounding box center [1165, 289] width 371 height 31
click at [746, 207] on link "Layout" at bounding box center [1165, 207] width 371 height 31
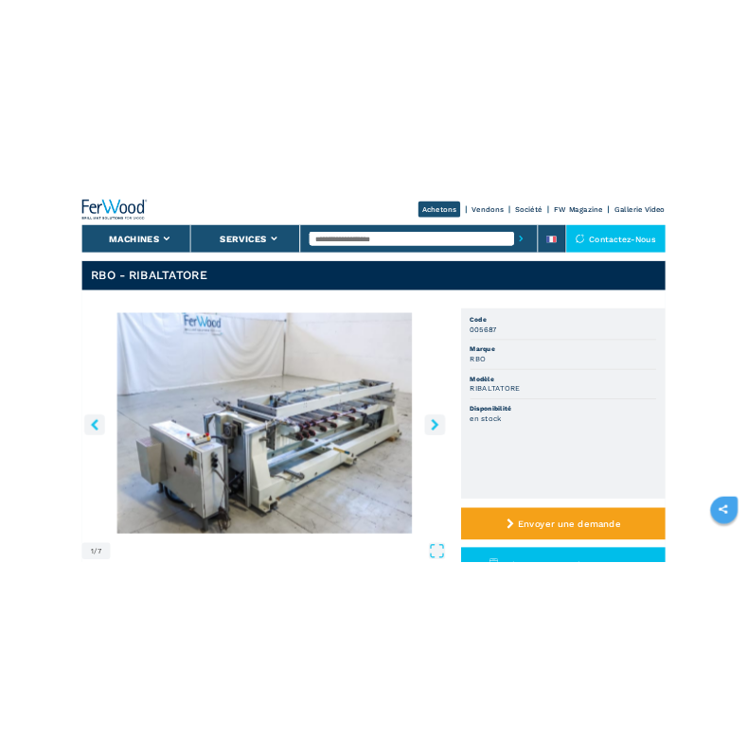
scroll to position [0, 0]
